Goal: Find contact information: Find contact information

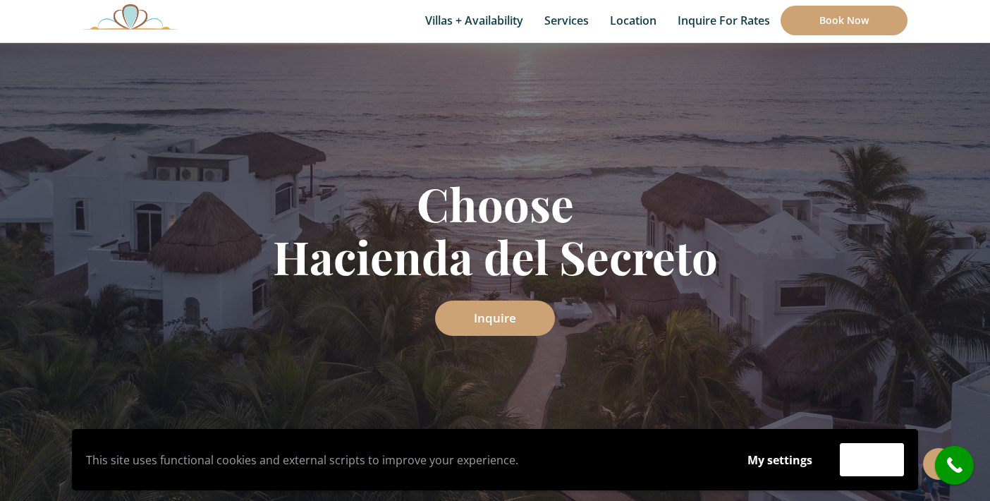
scroll to position [112, 0]
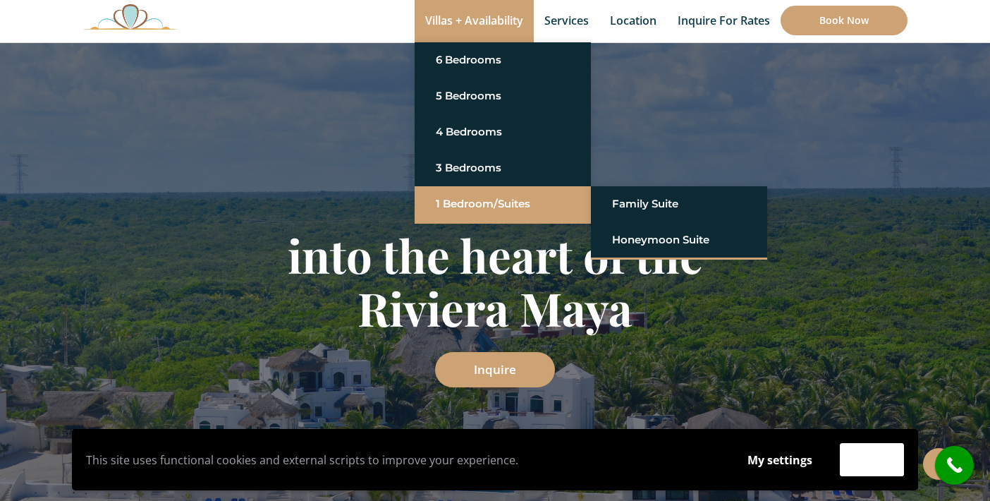
click at [485, 204] on link "1 Bedroom/Suites" at bounding box center [503, 203] width 134 height 25
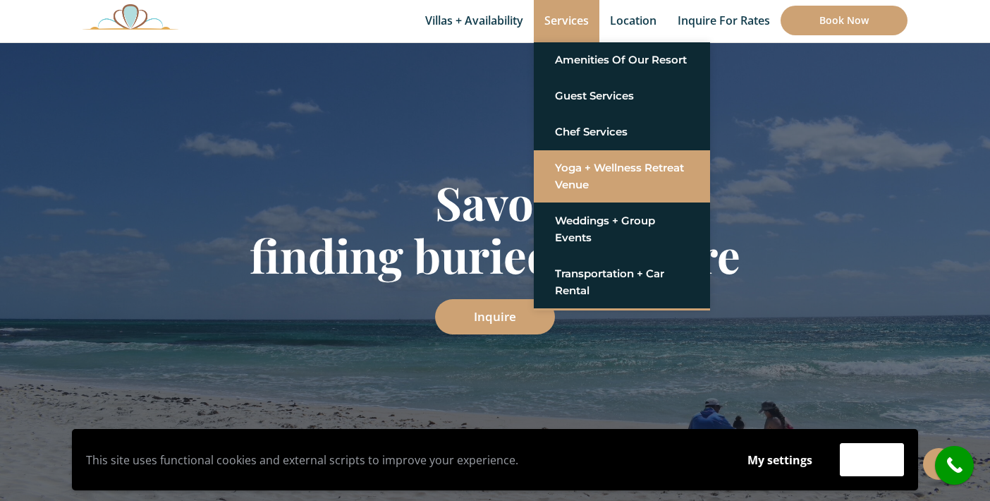
click at [574, 166] on link "Yoga + Wellness Retreat Venue" at bounding box center [622, 176] width 134 height 42
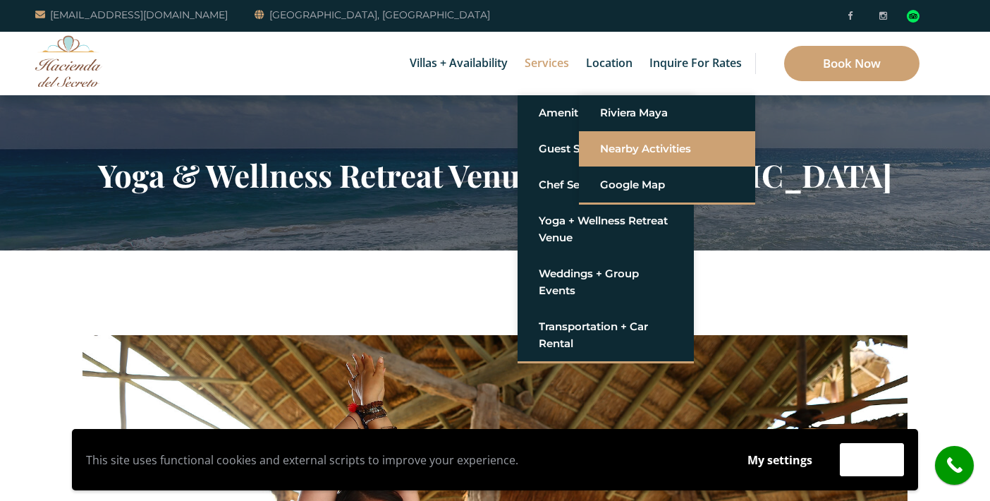
click at [614, 145] on link "Nearby Activities" at bounding box center [667, 148] width 134 height 25
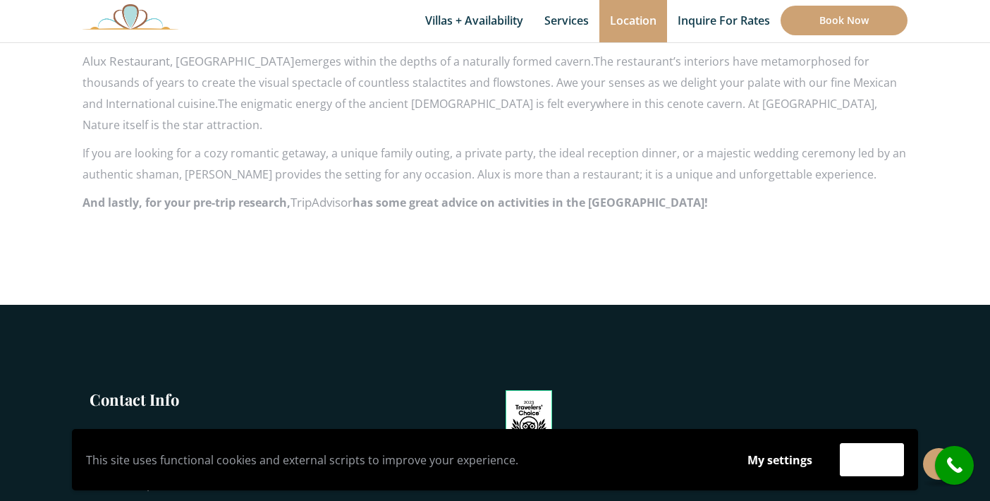
scroll to position [2580, 0]
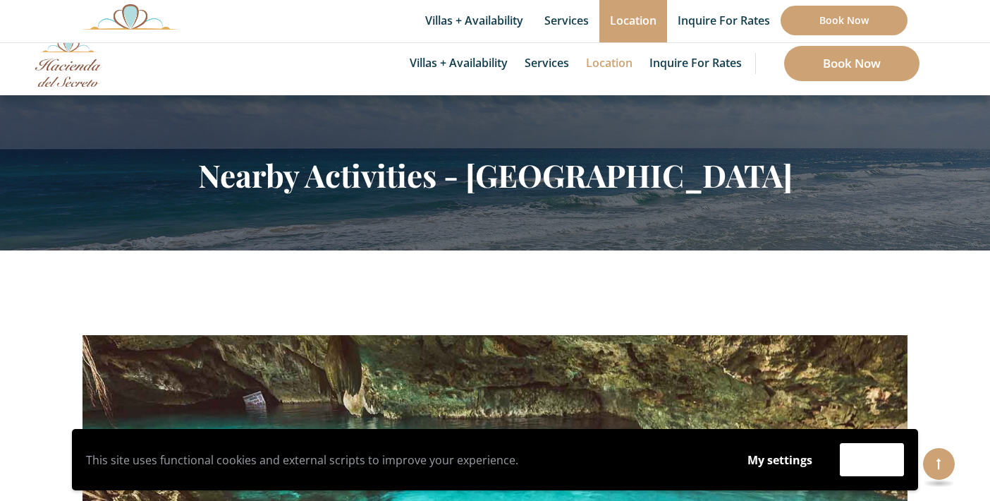
scroll to position [2580, 0]
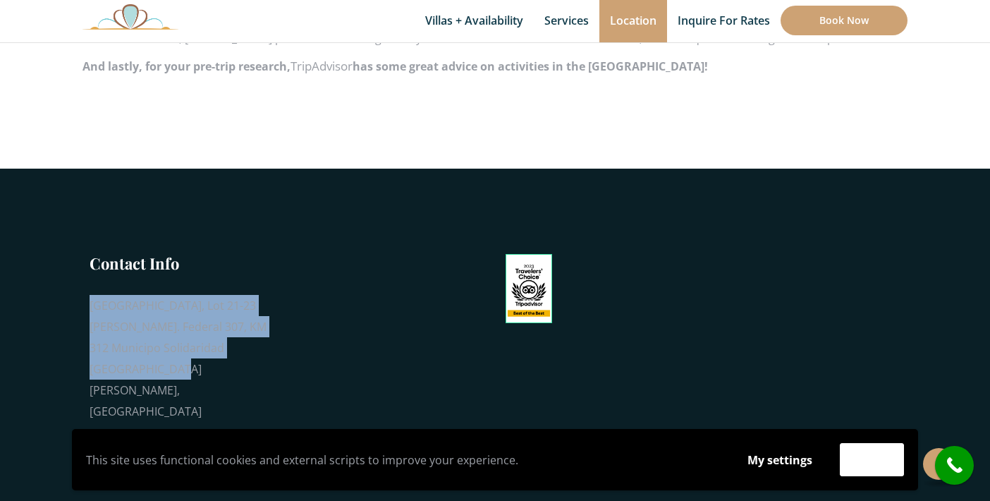
drag, startPoint x: 92, startPoint y: 241, endPoint x: 145, endPoint y: 306, distance: 83.3
click at [145, 306] on div "[GEOGRAPHIC_DATA], Lot 21-23 [PERSON_NAME]. Federal 307, KM 312 Municipo Solida…" at bounding box center [181, 358] width 183 height 127
copy div "[GEOGRAPHIC_DATA], Lot 21-23 [PERSON_NAME]. Federal 307, KM 312 Municipo Solida…"
